Goal: Check status: Check status

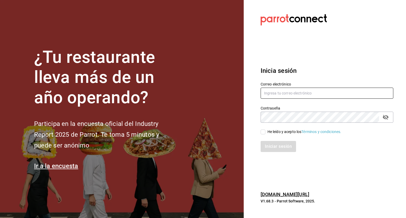
click at [326, 99] on div "Correo electrónico" at bounding box center [326, 91] width 133 height 18
click at [327, 94] on input "text" at bounding box center [326, 93] width 133 height 11
click at [310, 91] on input "text" at bounding box center [326, 93] width 133 height 11
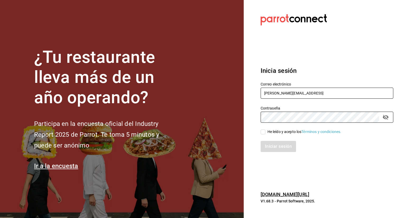
click at [313, 89] on input "[PERSON_NAME][EMAIL_ADDRESS]" at bounding box center [326, 93] width 133 height 11
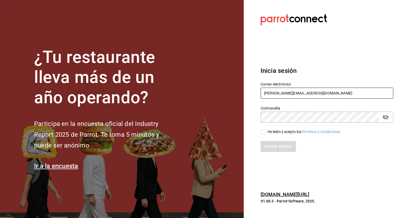
type input "[PERSON_NAME][EMAIL_ADDRESS][DOMAIN_NAME]"
drag, startPoint x: 387, startPoint y: 120, endPoint x: 382, endPoint y: 121, distance: 4.6
click at [387, 120] on icon "passwordField" at bounding box center [385, 117] width 6 height 6
click at [262, 134] on input "He leído y acepto los Términos y condiciones." at bounding box center [262, 132] width 5 height 5
checkbox input "true"
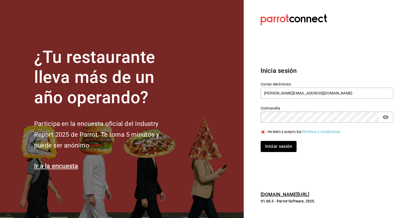
click at [267, 141] on button "Iniciar sesión" at bounding box center [278, 146] width 36 height 11
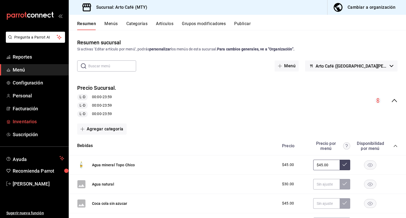
click at [17, 127] on link "Inventarios" at bounding box center [34, 121] width 68 height 11
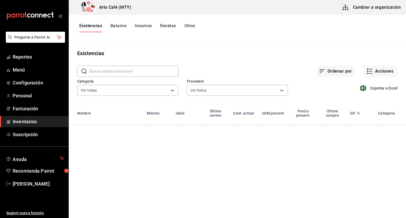
click at [124, 32] on button "Balance" at bounding box center [118, 27] width 16 height 9
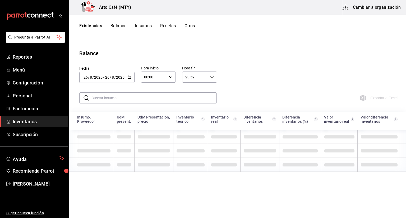
click at [123, 30] on button "Balance" at bounding box center [118, 27] width 16 height 9
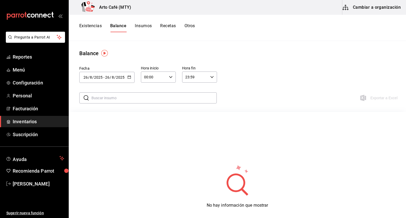
click at [123, 81] on div "2025-08-26 26 / 8 / 2025 - 2025-08-26 26 / 8 / 2025" at bounding box center [106, 77] width 55 height 11
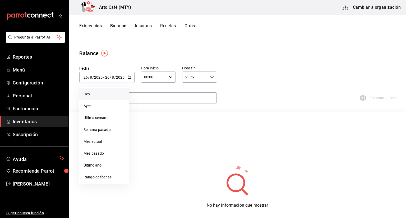
click at [115, 92] on li "Hoy" at bounding box center [104, 94] width 50 height 12
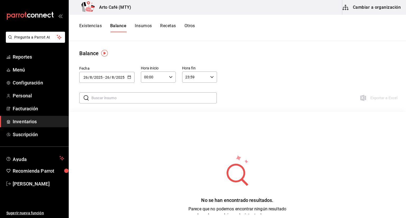
click at [115, 94] on input "text" at bounding box center [153, 98] width 125 height 11
click at [124, 73] on div "2025-08-26 26 / 8 / 2025 - 2025-08-26 26 / 8 / 2025" at bounding box center [106, 77] width 55 height 11
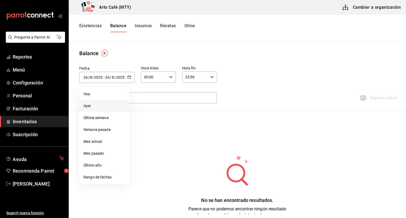
click at [104, 107] on li "Ayer" at bounding box center [104, 106] width 50 height 12
type input "2025-08-25"
type input "25"
type input "2025-08-25"
type input "25"
